Goal: Task Accomplishment & Management: Manage account settings

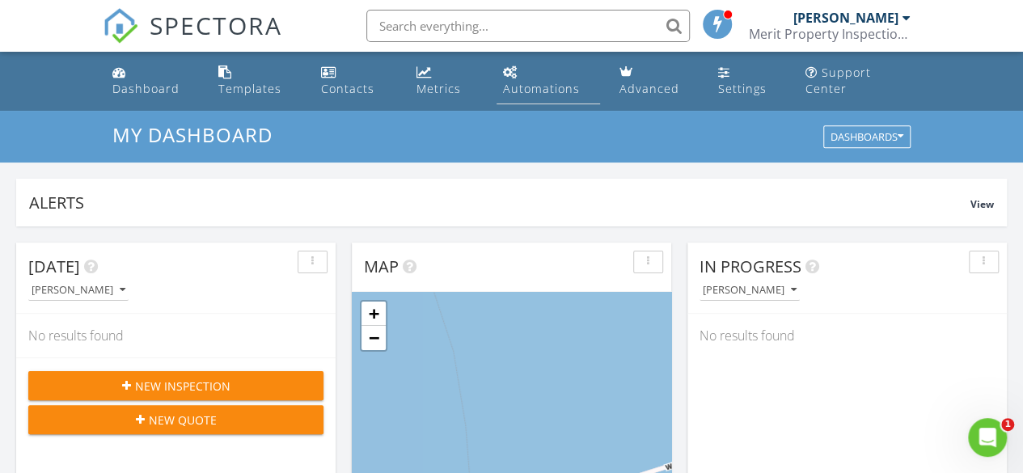
click at [510, 98] on link "Automations" at bounding box center [549, 81] width 104 height 46
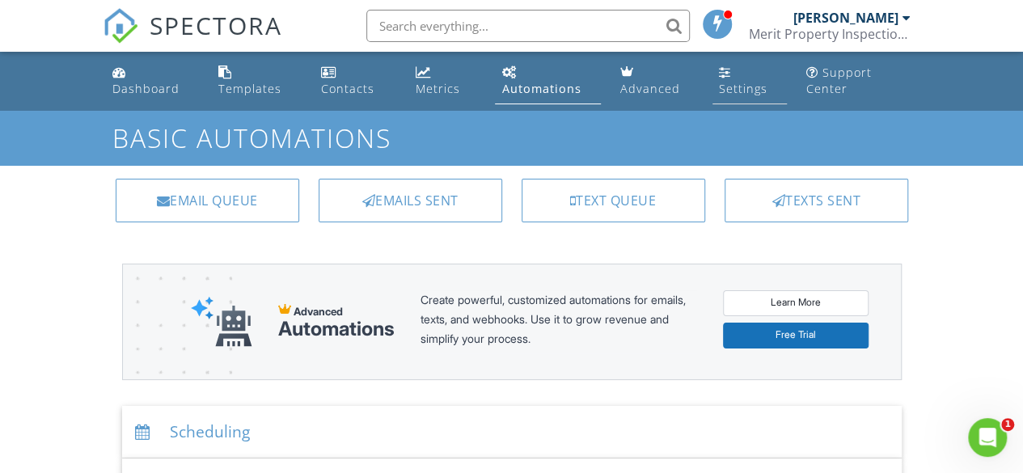
click at [731, 95] on div "Settings" at bounding box center [743, 88] width 49 height 15
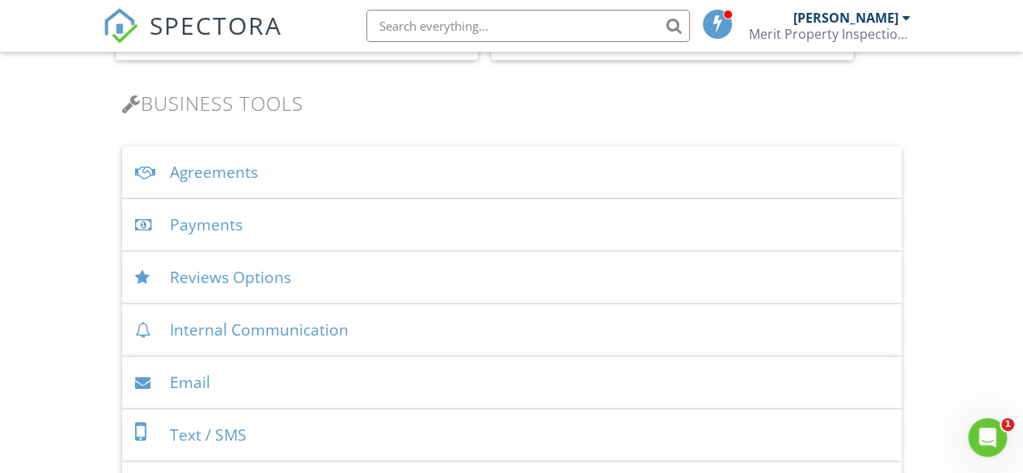
scroll to position [526, 0]
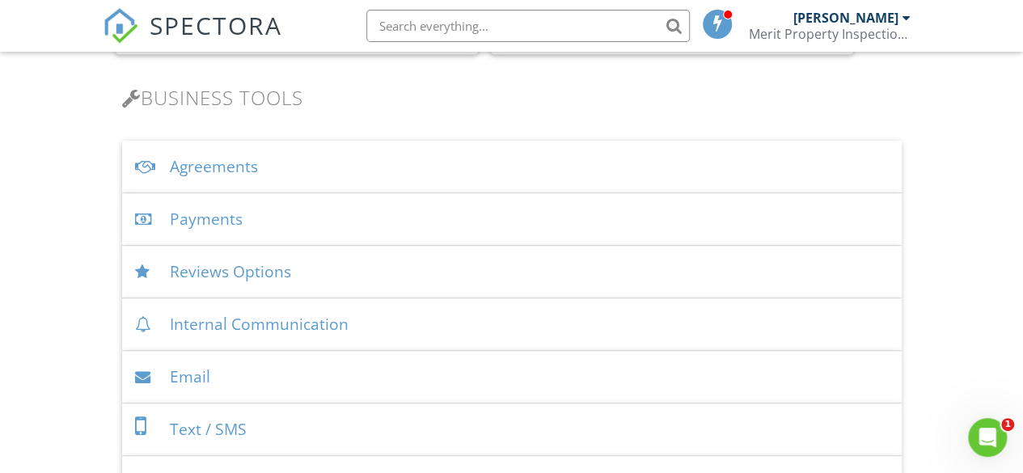
click at [233, 216] on div "Payments" at bounding box center [512, 219] width 780 height 53
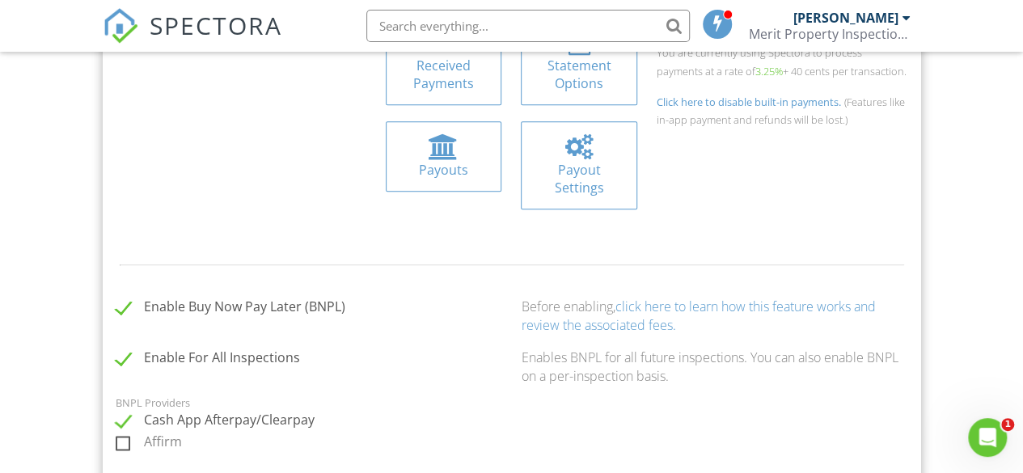
scroll to position [775, 0]
click at [119, 303] on label "Enable Buy Now Pay Later (BNPL)" at bounding box center [231, 309] width 230 height 20
checkbox input "false"
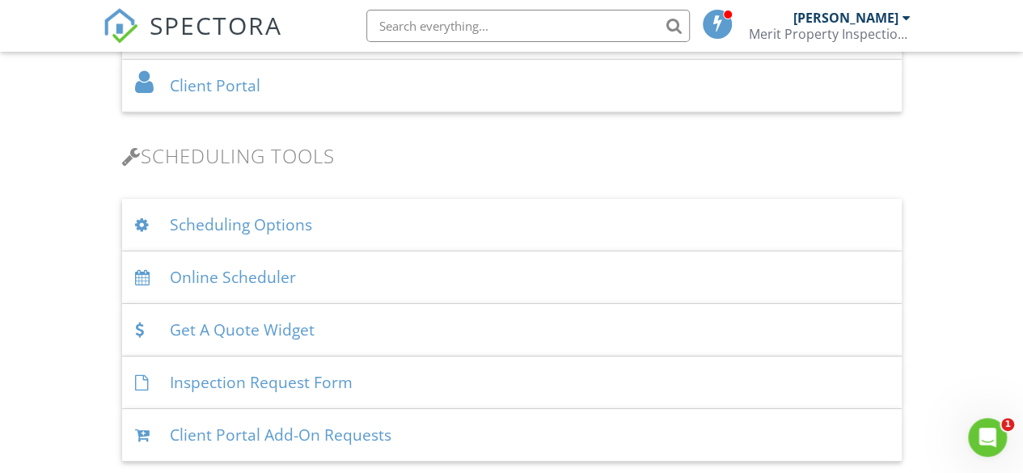
scroll to position [2687, 0]
